Goal: Register for event/course

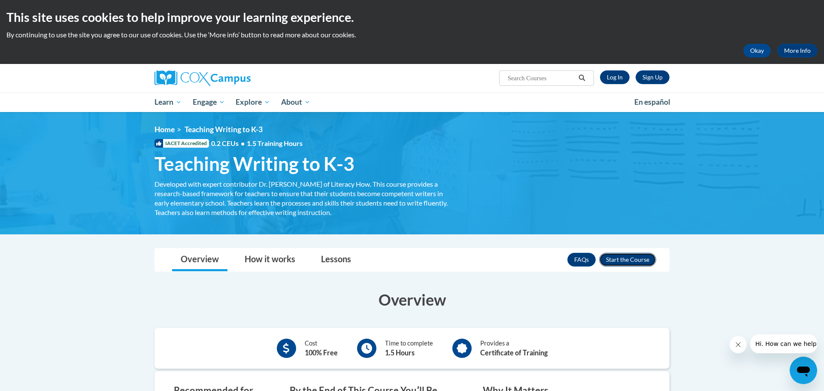
click at [628, 264] on button "Enroll" at bounding box center [627, 260] width 57 height 14
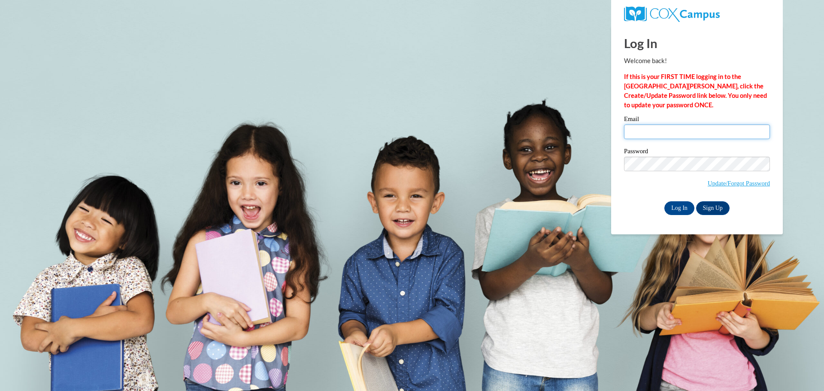
click at [688, 129] on input "Email" at bounding box center [697, 131] width 146 height 15
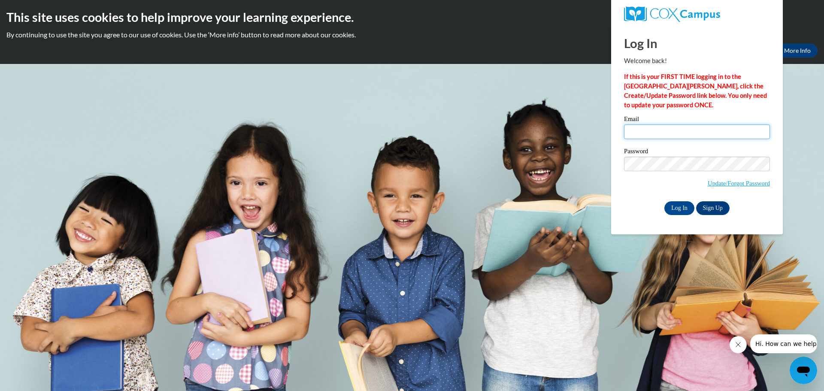
type input "emmaatkins1006@icloud.com"
click at [683, 171] on span "Update/Forgot Password" at bounding box center [697, 175] width 146 height 36
click at [714, 212] on link "Sign Up" at bounding box center [712, 208] width 33 height 14
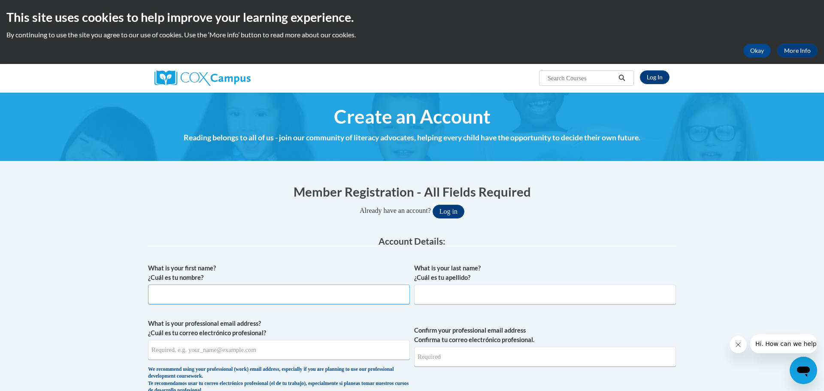
click at [321, 292] on input "What is your first name? ¿Cuál es tu nombre?" at bounding box center [279, 295] width 262 height 20
type input "Emma"
type input "Atkins"
type input "emmaatkins1006@icloud.com"
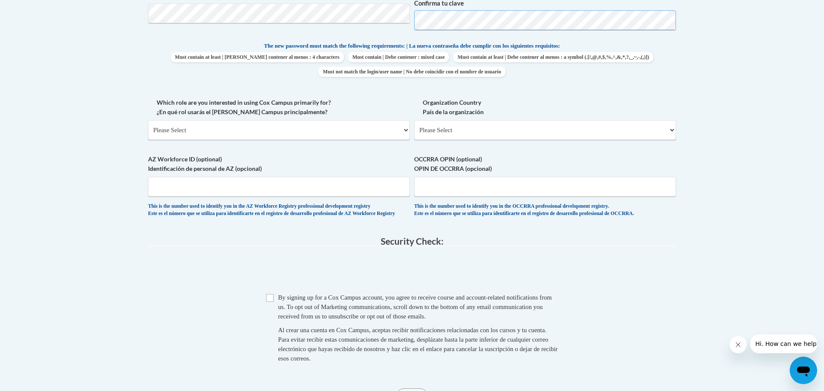
scroll to position [434, 0]
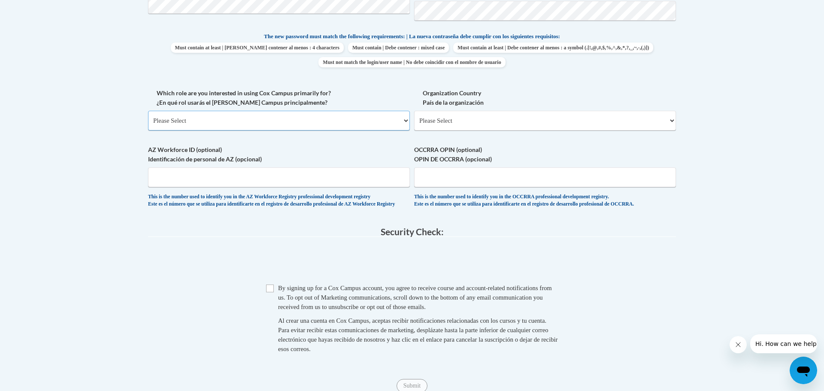
click at [311, 124] on select "Please Select College/University | Colegio/Universidad Community/Nonprofit Part…" at bounding box center [279, 121] width 262 height 20
click at [148, 111] on select "Please Select College/University | Colegio/Universidad Community/Nonprofit Part…" at bounding box center [279, 121] width 262 height 20
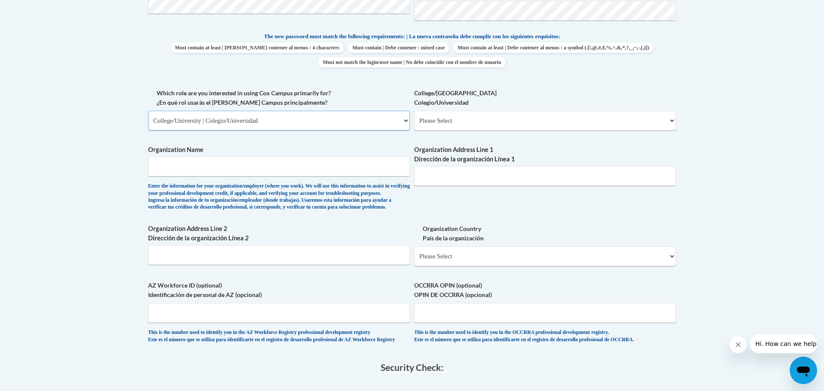
click at [362, 122] on select "Please Select College/University | Colegio/Universidad Community/Nonprofit Part…" at bounding box center [279, 121] width 262 height 20
click at [148, 111] on select "Please Select College/University | Colegio/Universidad Community/Nonprofit Part…" at bounding box center [279, 121] width 262 height 20
click at [339, 125] on select "Please Select College/University | Colegio/Universidad Community/Nonprofit Part…" at bounding box center [279, 121] width 262 height 20
click at [148, 111] on select "Please Select College/University | Colegio/Universidad Community/Nonprofit Part…" at bounding box center [279, 121] width 262 height 20
click at [484, 119] on select "Please Select Early Learning/Daycare Teacher/Family Home Care Provider | Maestr…" at bounding box center [545, 121] width 262 height 20
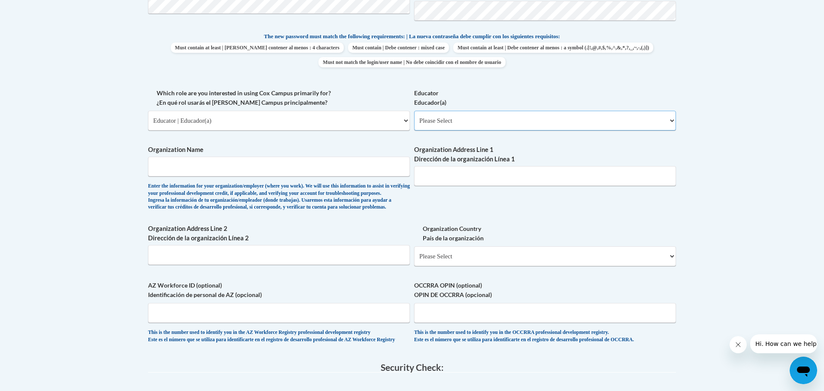
click at [484, 119] on select "Please Select Early Learning/Daycare Teacher/Family Home Care Provider | Maestr…" at bounding box center [545, 121] width 262 height 20
click at [388, 122] on select "Please Select College/University | Colegio/Universidad Community/Nonprofit Part…" at bounding box center [279, 121] width 262 height 20
select select "5a18ea06-2b54-4451-96f2-d152daf9eac5"
click at [148, 111] on select "Please Select College/University | Colegio/Universidad Community/Nonprofit Part…" at bounding box center [279, 121] width 262 height 20
click at [306, 155] on span "Organization Name Enter the information for your organization/employer (where y…" at bounding box center [279, 178] width 262 height 66
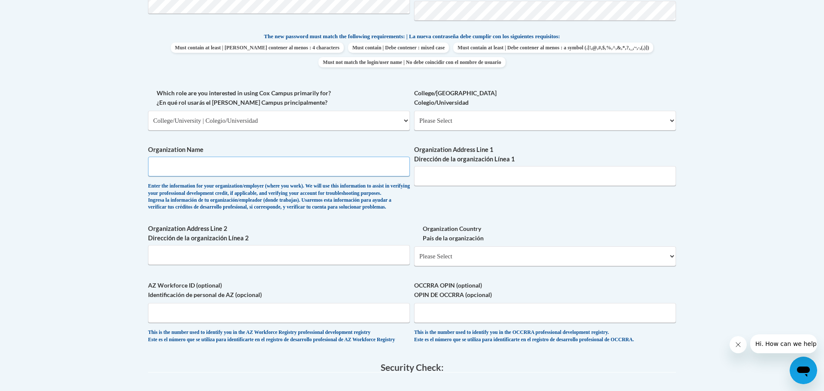
click at [299, 176] on input "Organization Name" at bounding box center [279, 167] width 262 height 20
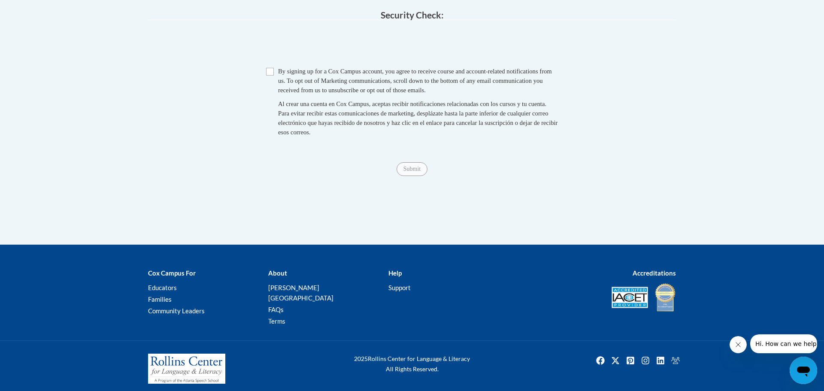
scroll to position [803, 0]
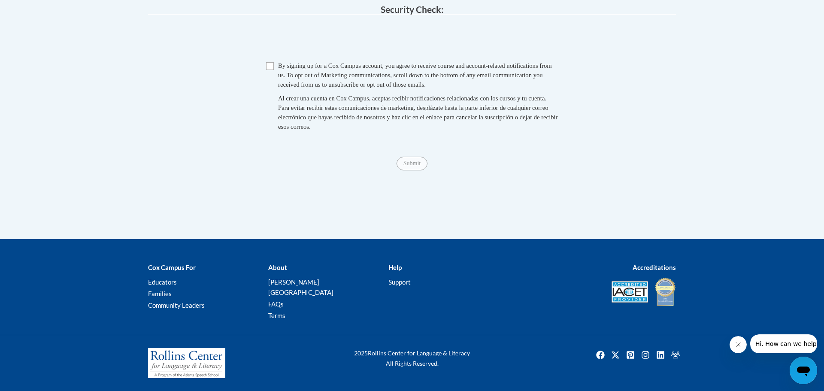
type input "Tennessee Tech University"
click at [271, 70] on input "Checkbox" at bounding box center [270, 66] width 8 height 8
checkbox input "true"
click at [416, 170] on input "Submit" at bounding box center [412, 164] width 31 height 14
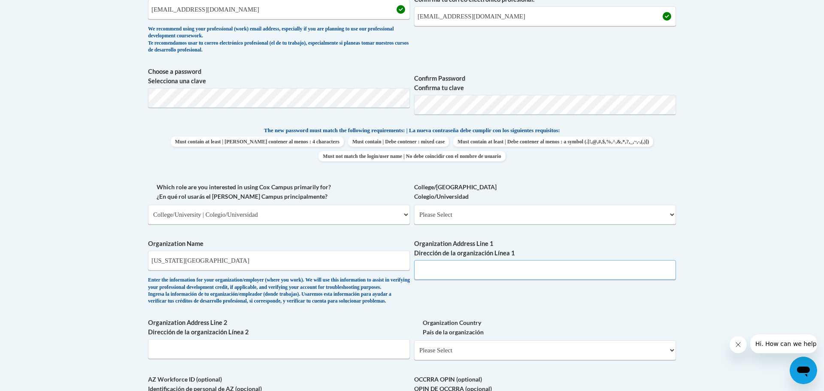
scroll to position [0, 0]
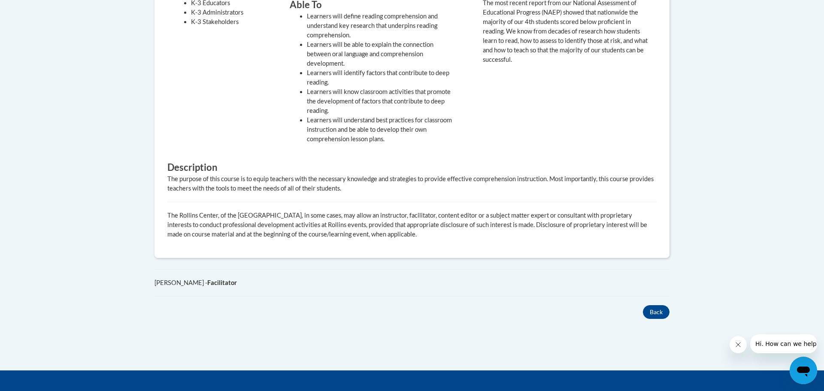
scroll to position [390, 0]
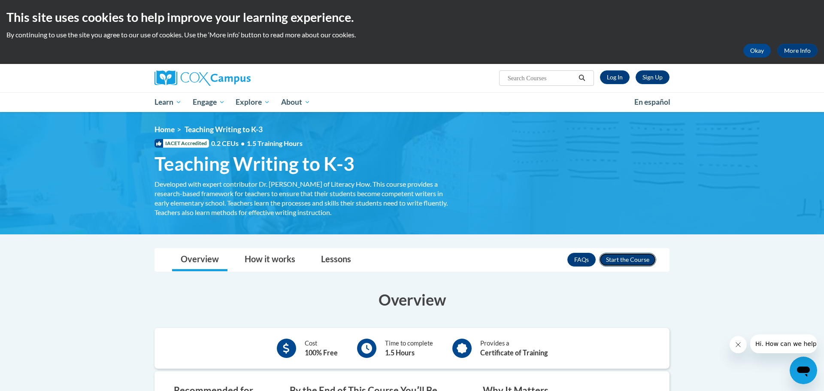
click at [629, 255] on button "Enroll" at bounding box center [627, 260] width 57 height 14
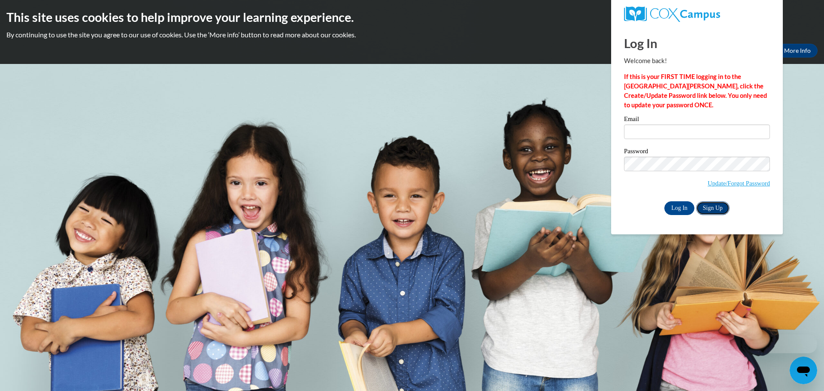
click at [727, 210] on link "Sign Up" at bounding box center [712, 208] width 33 height 14
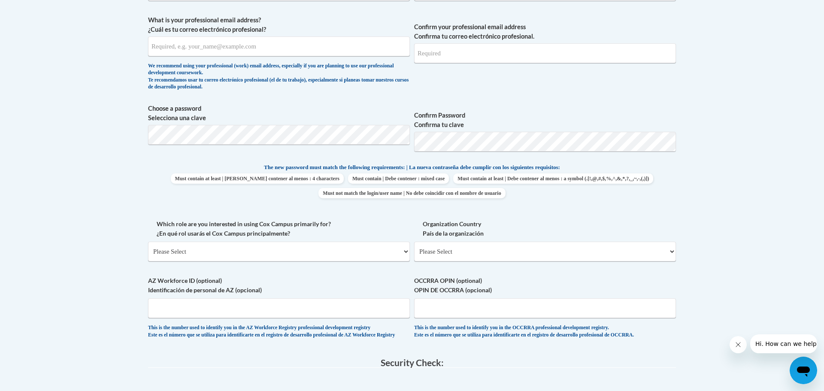
scroll to position [304, 0]
click at [346, 251] on select "Please Select College/University | Colegio/Universidad Community/Nonprofit Part…" at bounding box center [279, 251] width 262 height 20
select select "5a18ea06-2b54-4451-96f2-d152daf9eac5"
click at [148, 241] on select "Please Select College/University | Colegio/Universidad Community/Nonprofit Part…" at bounding box center [279, 251] width 262 height 20
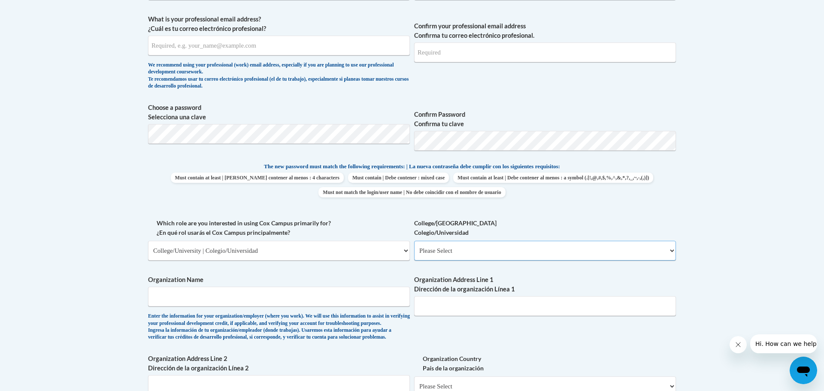
click at [523, 249] on select "Please Select College/University Staff | Empleado universitario College/Univers…" at bounding box center [545, 251] width 262 height 20
select select "99b32b07-cffc-426c-8bf6-0cd77760d84b"
click at [414, 241] on select "Please Select College/University Staff | Empleado universitario College/Univers…" at bounding box center [545, 251] width 262 height 20
click at [258, 299] on input "Organization Name" at bounding box center [279, 297] width 262 height 20
type input "Tennessee Tech University"
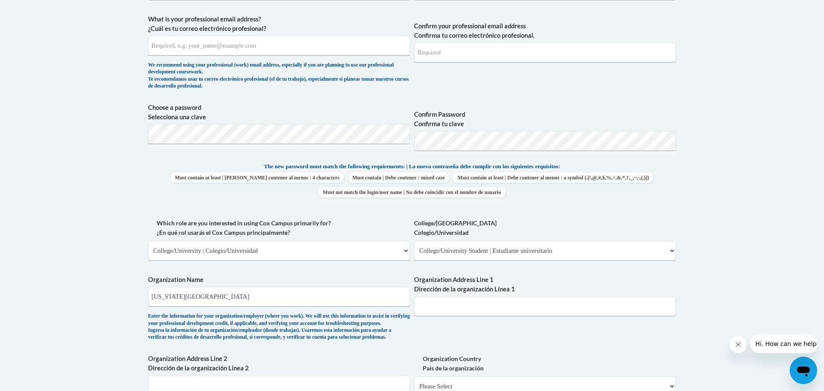
click at [454, 229] on label "College/University Colegio/Universidad" at bounding box center [545, 227] width 262 height 19
click at [454, 241] on select "Please Select College/University Staff | Empleado universitario College/Univers…" at bounding box center [545, 251] width 262 height 20
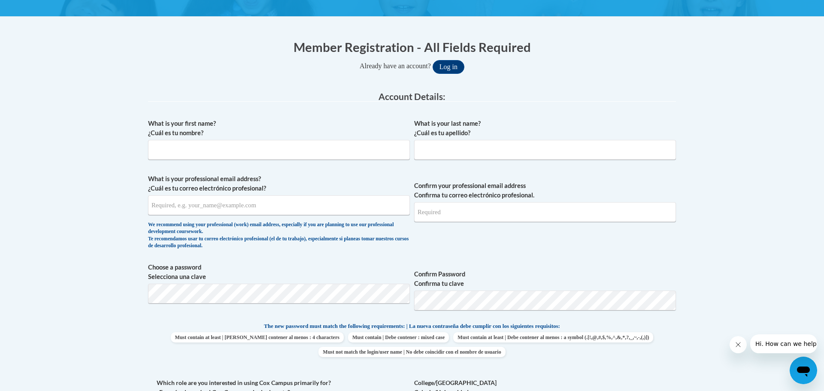
scroll to position [140, 0]
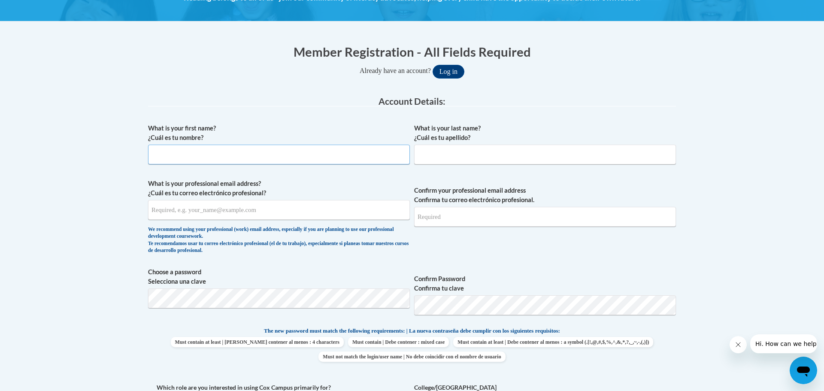
click at [325, 161] on input "What is your first name? ¿Cuál es tu nombre?" at bounding box center [279, 155] width 262 height 20
type input "Emma"
click at [503, 155] on input "What is your last name? ¿Cuál es tu apellido?" at bounding box center [545, 155] width 262 height 20
type input "S"
type input "Atkins"
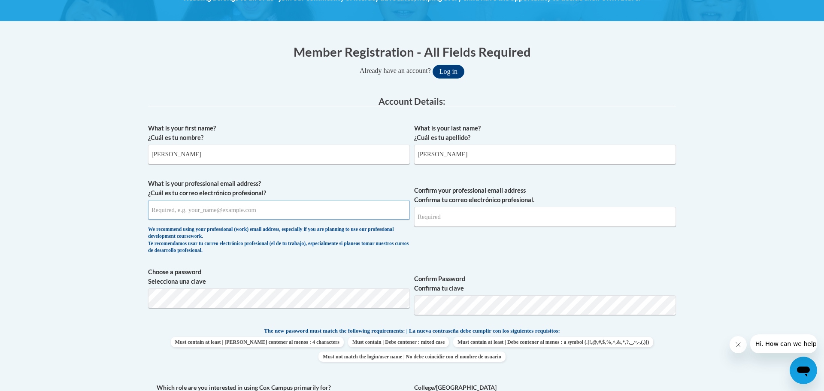
type input "emmaatkins1006@icloud.com"
type input "1112 Tranquilla Drive"
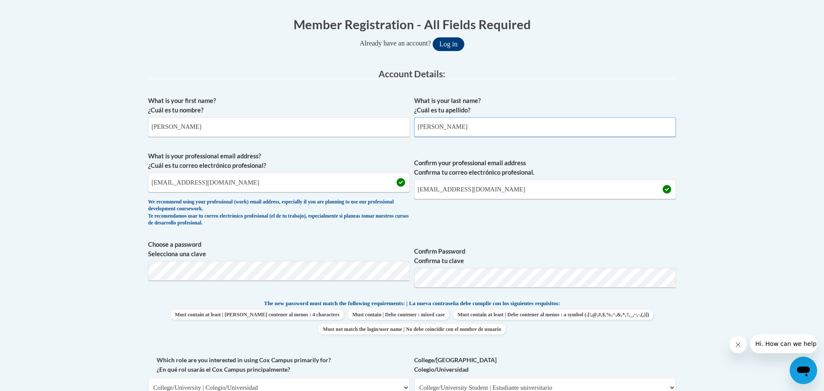
scroll to position [168, 0]
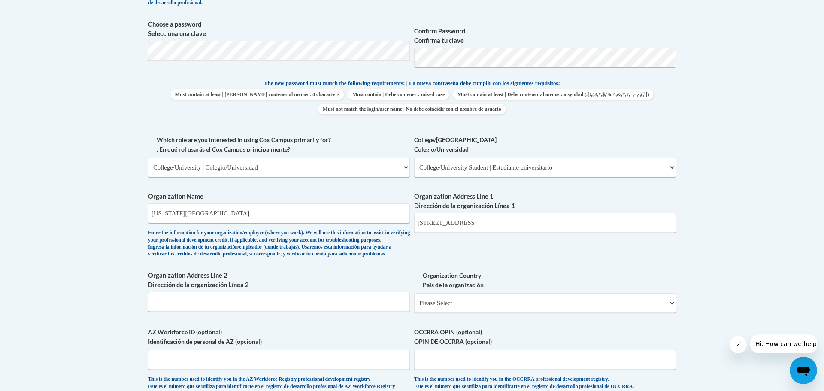
scroll to position [388, 0]
click at [523, 221] on input "1112 Tranquilla Drive" at bounding box center [545, 222] width 262 height 20
drag, startPoint x: 500, startPoint y: 222, endPoint x: 398, endPoint y: 210, distance: 102.4
click at [398, 210] on div "What is your first name? ¿Cuál es tu nombre? Emma What is your last name? ¿Cuál…" at bounding box center [412, 134] width 528 height 527
paste input "1 William L Jones Dr, Cookeville, TN 38505"
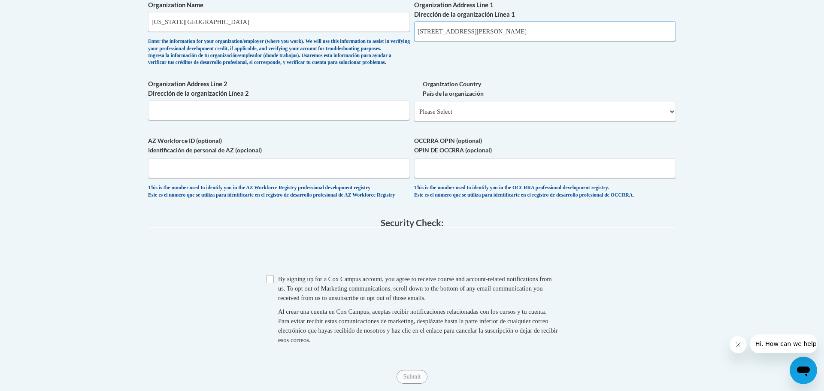
scroll to position [579, 0]
type input "1 William L Jones Dr, Cookeville, TN 38505"
click at [270, 283] on input "Checkbox" at bounding box center [270, 279] width 8 height 8
checkbox input "true"
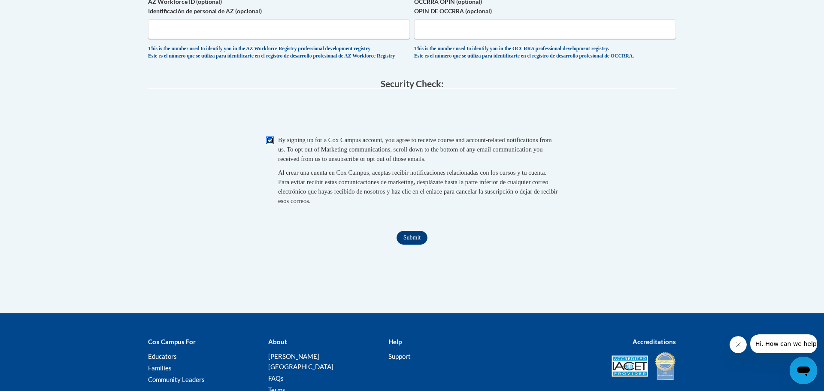
scroll to position [720, 0]
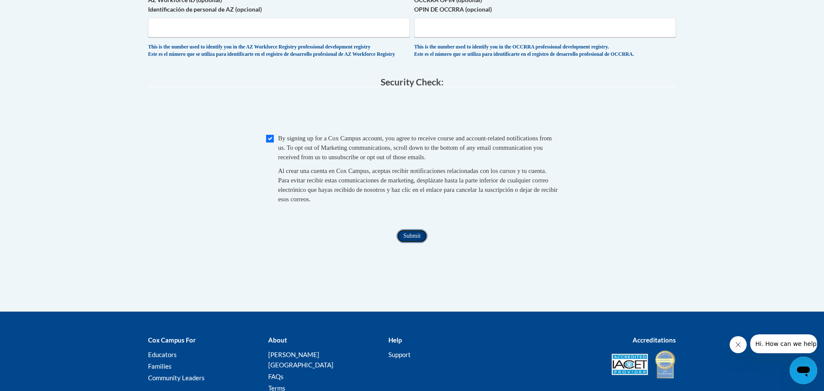
click at [402, 243] on input "Submit" at bounding box center [412, 236] width 31 height 14
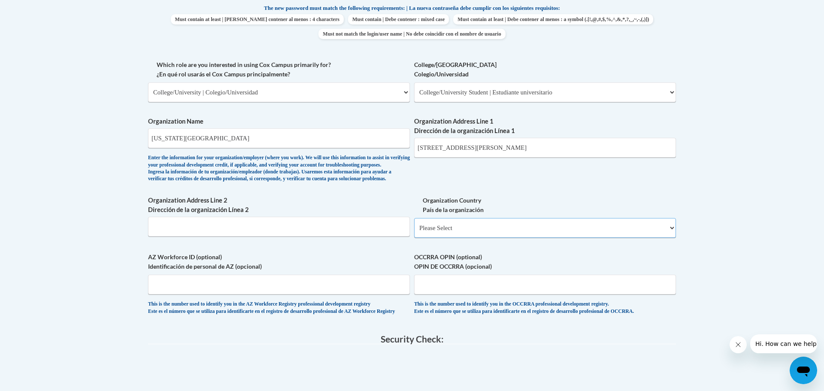
scroll to position [460, 0]
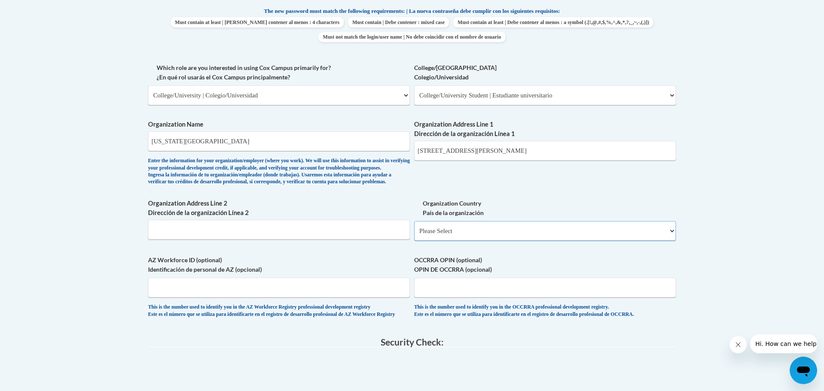
click at [470, 239] on select "Please Select United States | Estados Unidos Outside of the United States | Fue…" at bounding box center [545, 231] width 262 height 20
select select "ad49bcad-a171-4b2e-b99c-48b446064914"
click at [414, 235] on select "Please Select United States | Estados Unidos Outside of the United States | Fue…" at bounding box center [545, 231] width 262 height 20
select select
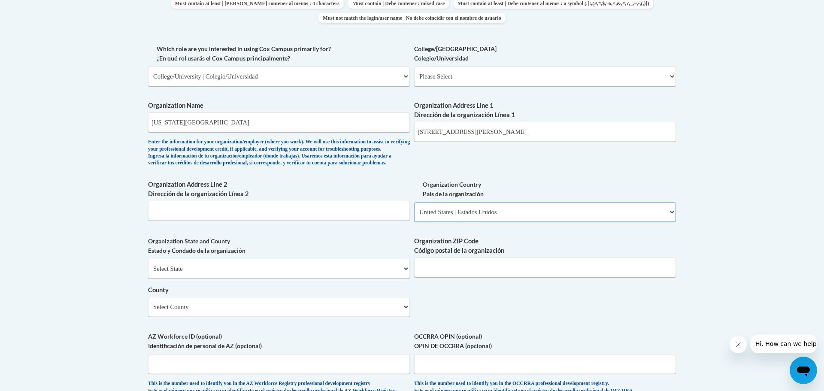
scroll to position [481, 0]
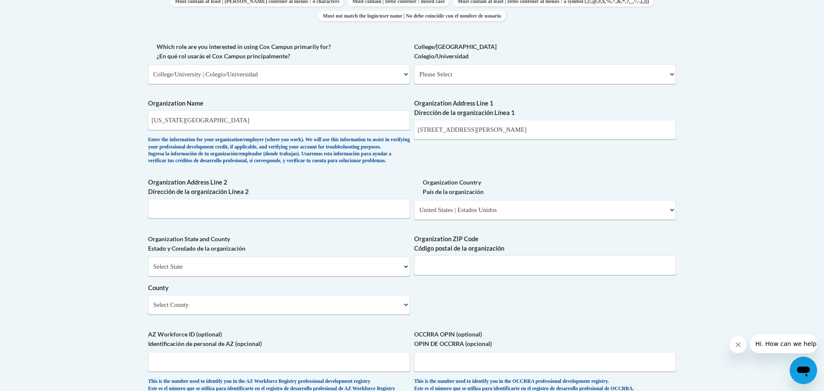
click at [463, 282] on div "Organization ZIP Code Código postal de la organización" at bounding box center [545, 257] width 262 height 47
click at [464, 275] on input "Organization ZIP Code Código postal de la organización" at bounding box center [545, 265] width 262 height 20
type input "38505"
click at [391, 315] on select "Select County Anderson Bedford Benton Bledsoe Blount Bradley Campbell Cannon Ca…" at bounding box center [279, 305] width 262 height 20
click at [336, 312] on select "Select County Anderson Bedford Benton Bledsoe Blount Bradley Campbell Cannon Ca…" at bounding box center [279, 305] width 262 height 20
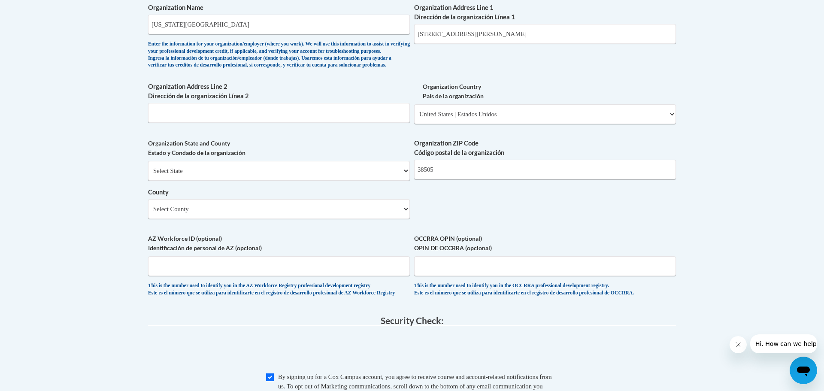
scroll to position [570, 0]
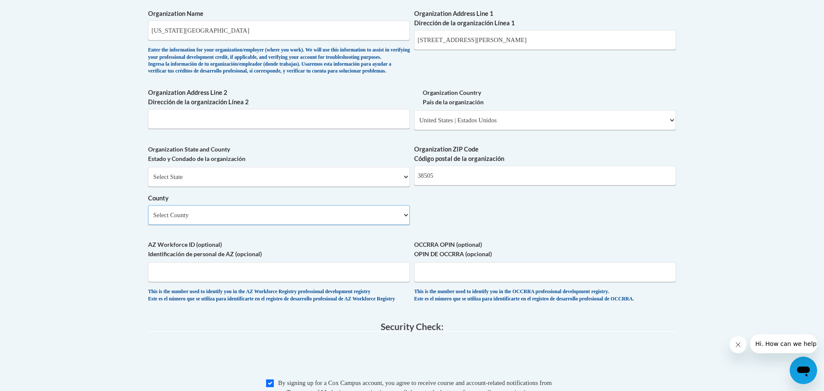
click at [221, 225] on select "Select County Anderson Bedford Benton Bledsoe Blount Bradley Campbell Cannon Ca…" at bounding box center [279, 215] width 262 height 20
select select "Putnam"
click at [148, 219] on select "Select County Anderson Bedford Benton Bledsoe Blount Bradley Campbell Cannon Ca…" at bounding box center [279, 215] width 262 height 20
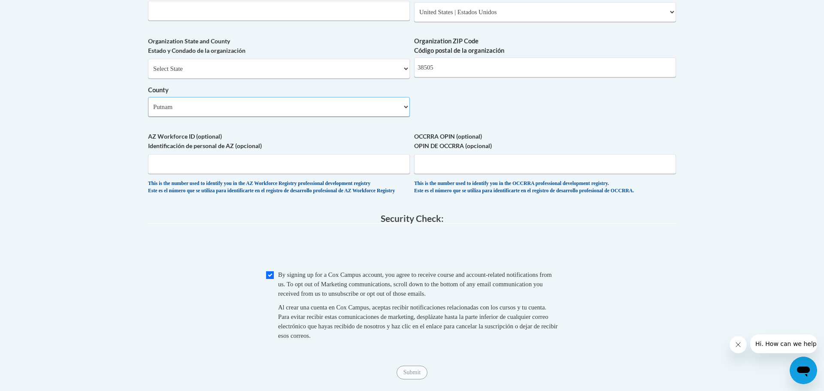
scroll to position [708, 0]
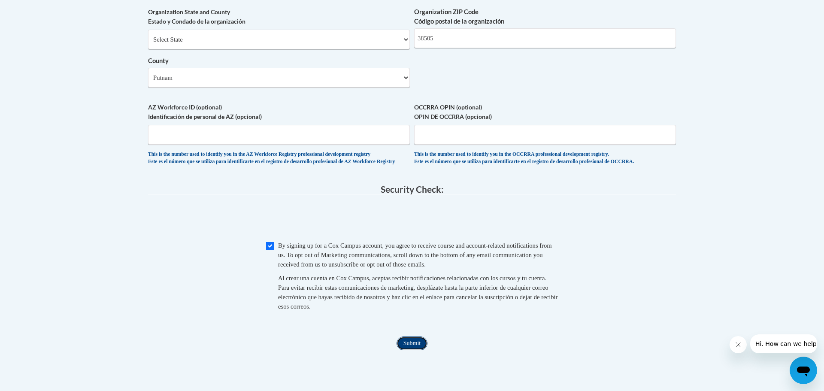
click at [417, 350] on input "Submit" at bounding box center [412, 343] width 31 height 14
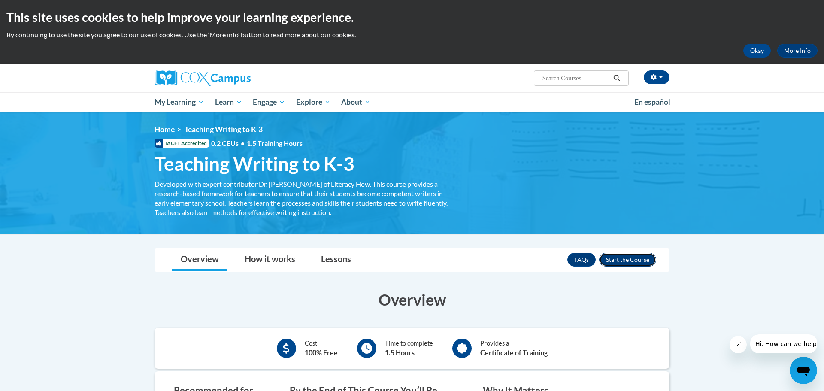
click at [607, 260] on button "Enroll" at bounding box center [627, 260] width 57 height 14
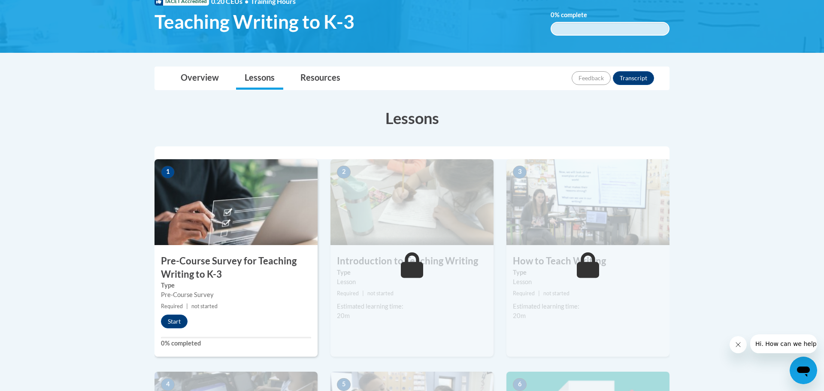
scroll to position [145, 0]
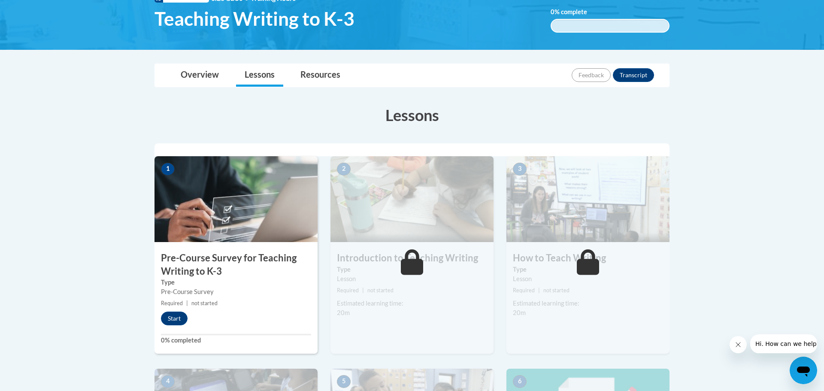
click at [176, 328] on div "1 Pre-Course Survey for Teaching Writing to K-3 Type Pre-Course Survey Required…" at bounding box center [236, 254] width 163 height 197
click at [174, 323] on button "Start" at bounding box center [174, 319] width 27 height 14
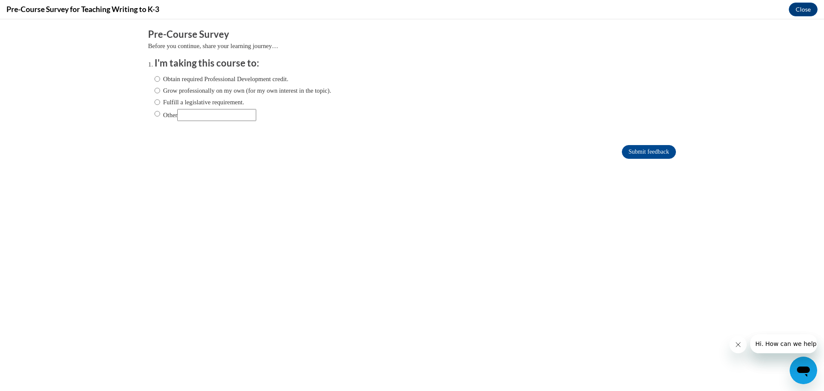
scroll to position [0, 0]
click at [161, 82] on label "Obtain required Professional Development credit." at bounding box center [222, 78] width 134 height 9
click at [160, 82] on input "Obtain required Professional Development credit." at bounding box center [158, 78] width 6 height 9
radio input "true"
click at [626, 147] on input "Submit feedback" at bounding box center [649, 152] width 54 height 14
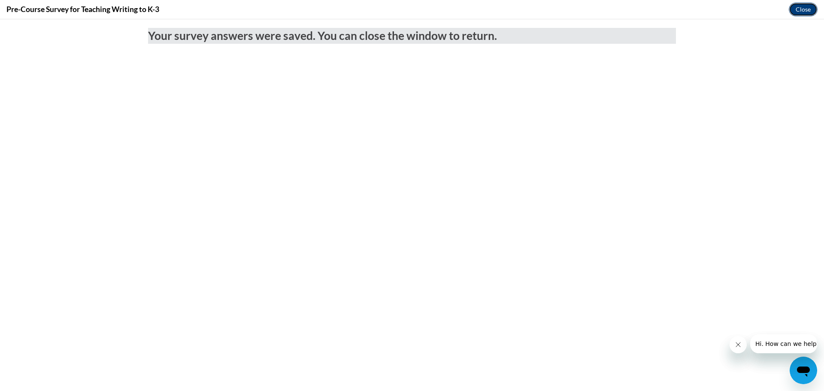
click at [809, 6] on button "Close" at bounding box center [803, 10] width 29 height 14
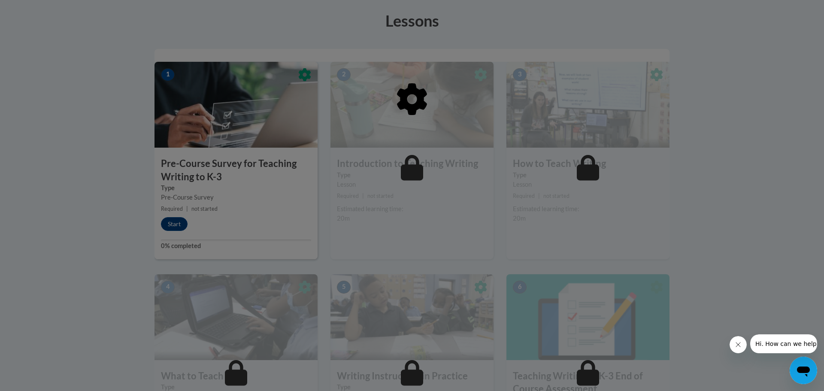
scroll to position [240, 0]
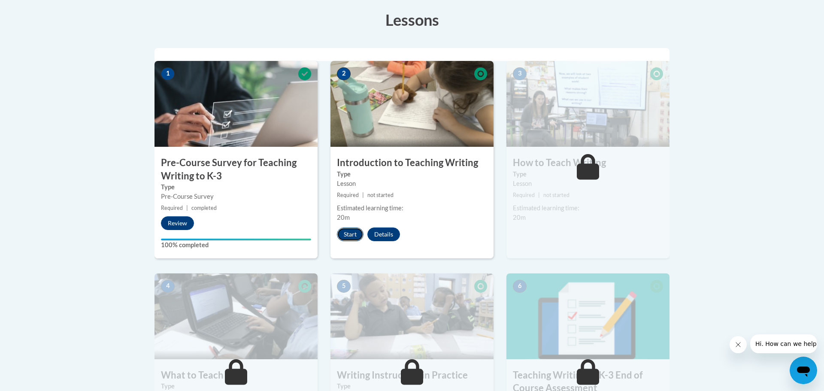
click at [352, 233] on button "Start" at bounding box center [350, 234] width 27 height 14
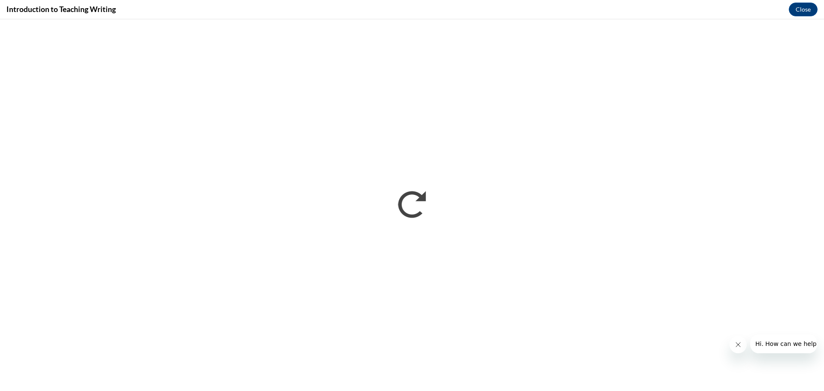
scroll to position [0, 0]
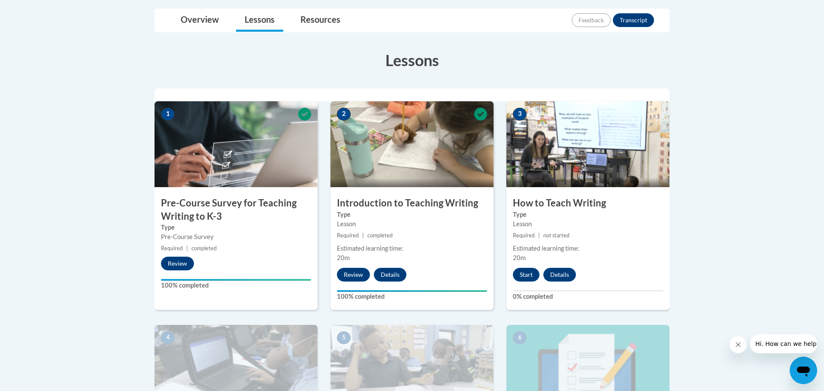
scroll to position [226, 0]
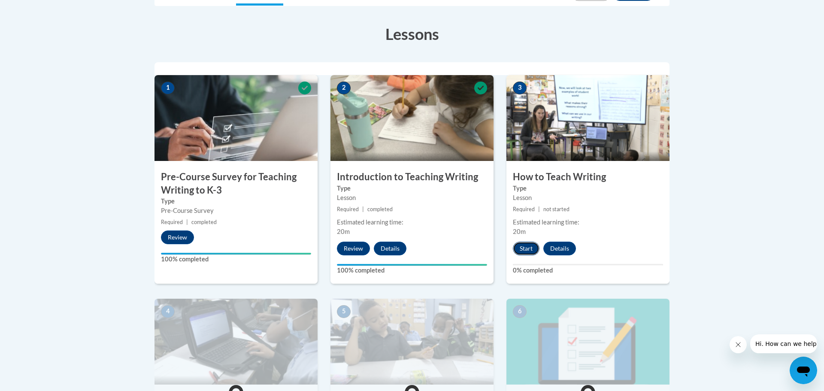
click at [523, 253] on button "Start" at bounding box center [526, 249] width 27 height 14
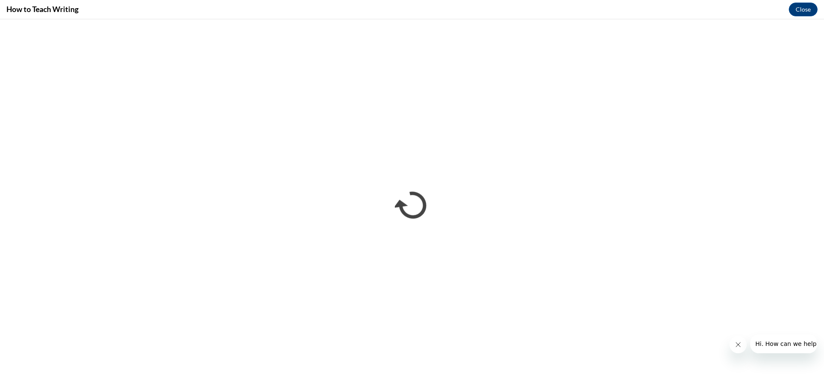
scroll to position [0, 0]
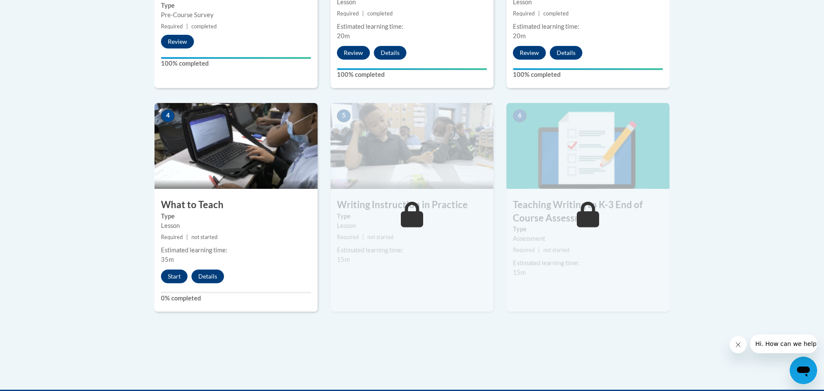
scroll to position [422, 0]
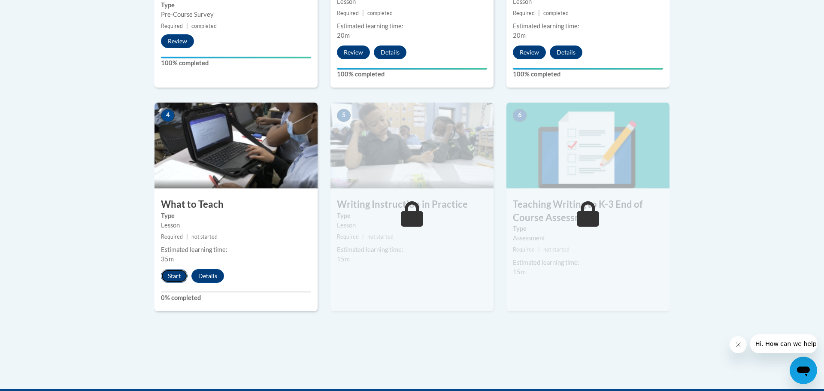
click at [176, 276] on button "Start" at bounding box center [174, 276] width 27 height 14
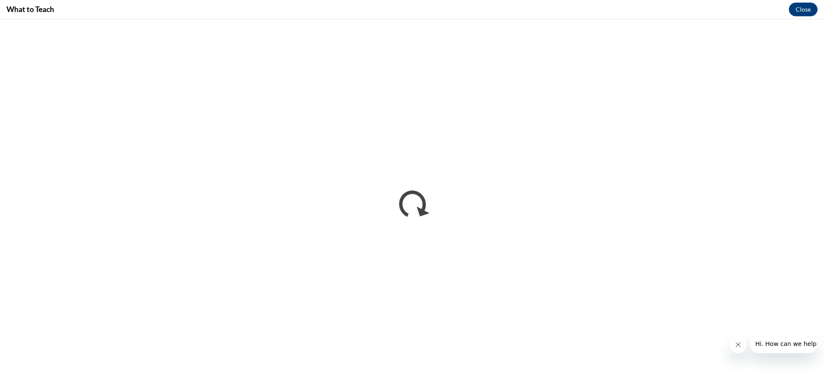
scroll to position [0, 0]
